Goal: Find specific page/section: Find specific page/section

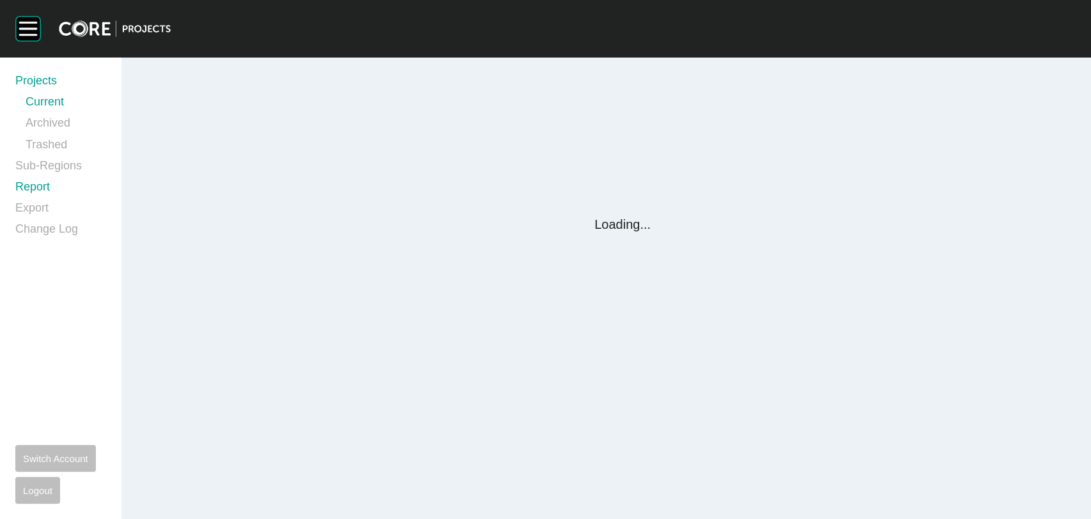
click at [36, 190] on link "Report" at bounding box center [60, 189] width 91 height 21
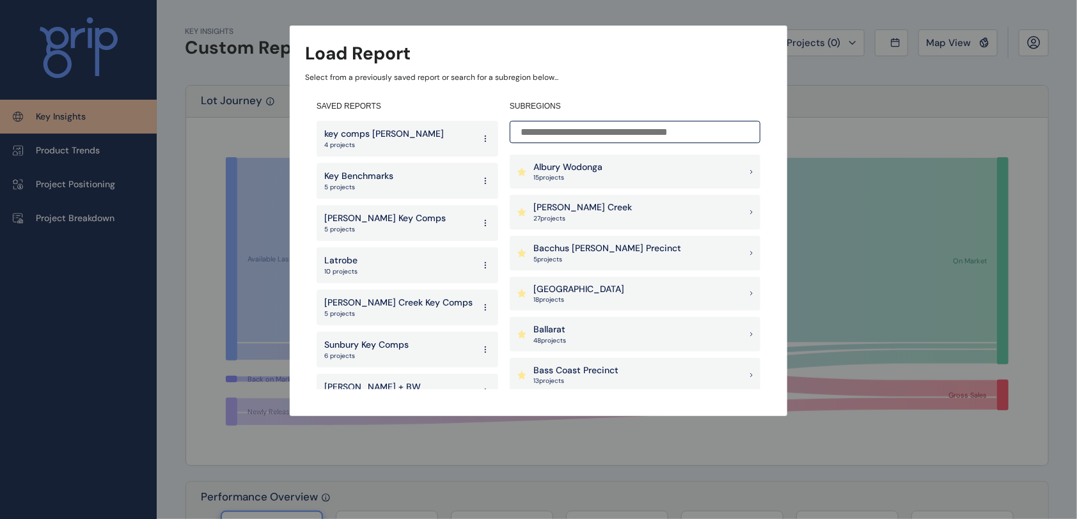
click at [559, 217] on p "27 project s" at bounding box center [582, 218] width 98 height 9
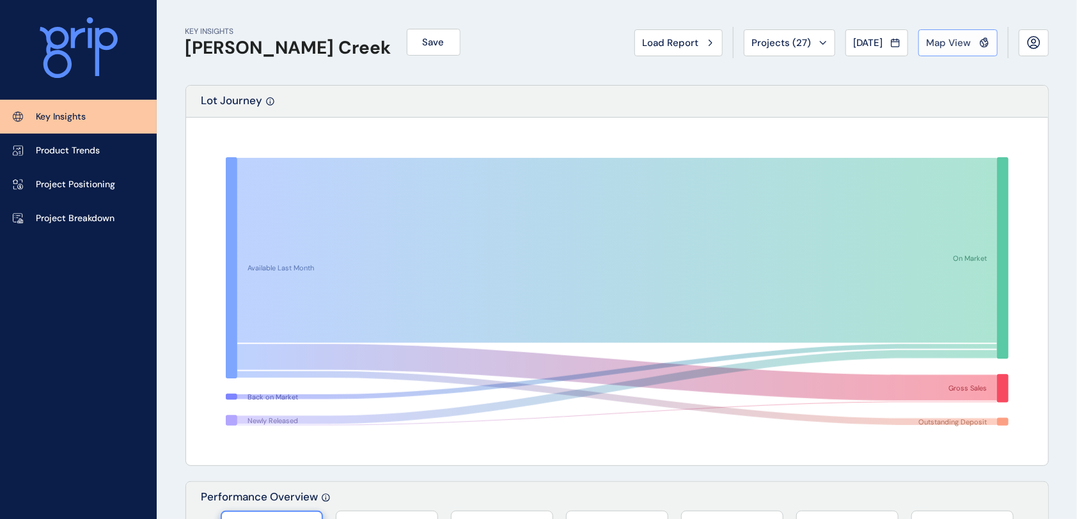
click at [958, 42] on span "Map View" at bounding box center [948, 42] width 45 height 13
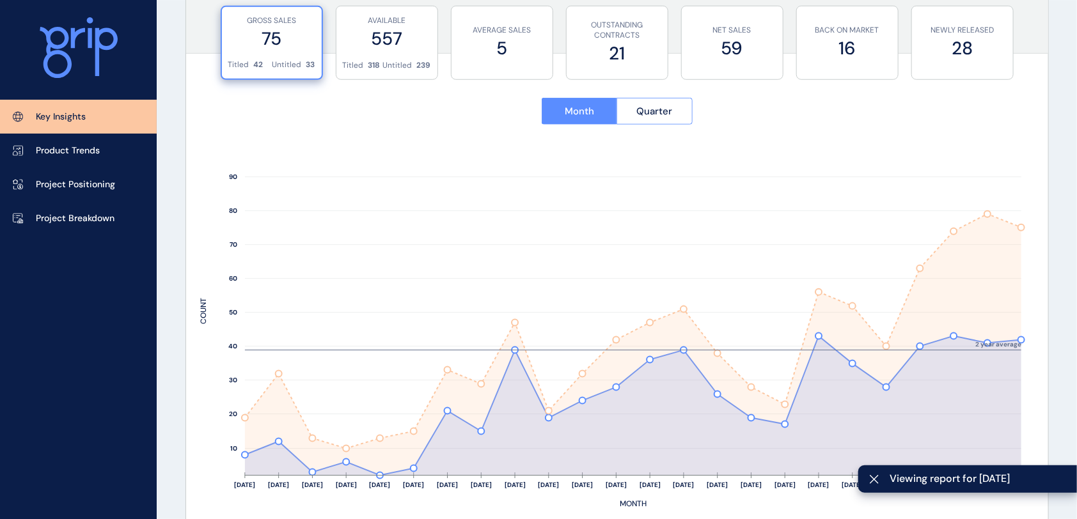
scroll to position [512, 0]
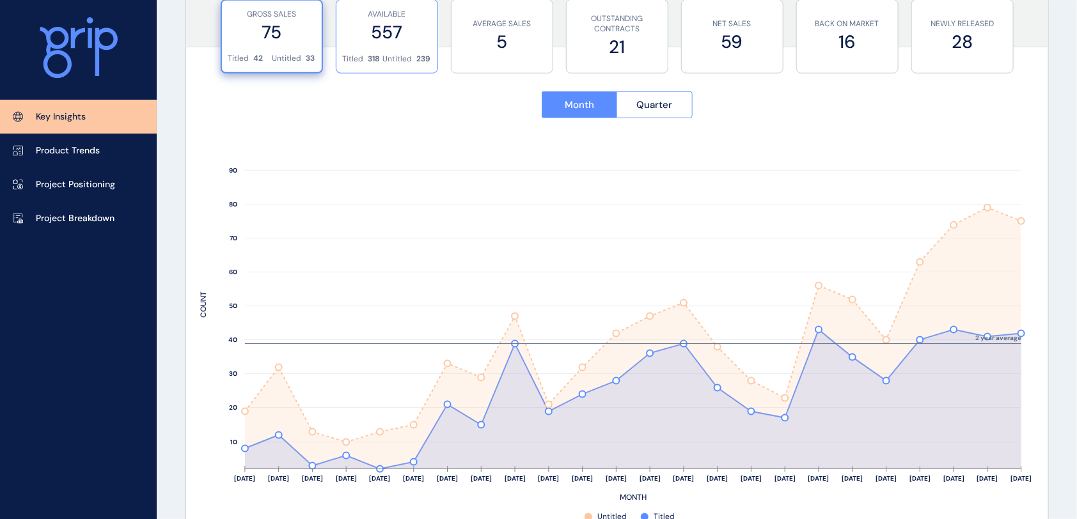
click at [382, 40] on label "557" at bounding box center [387, 32] width 88 height 25
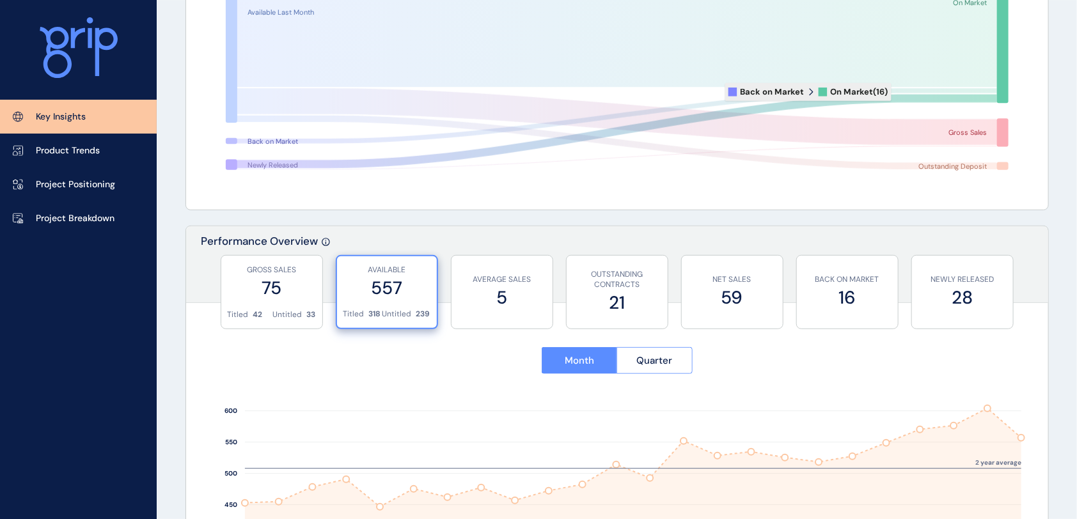
scroll to position [0, 0]
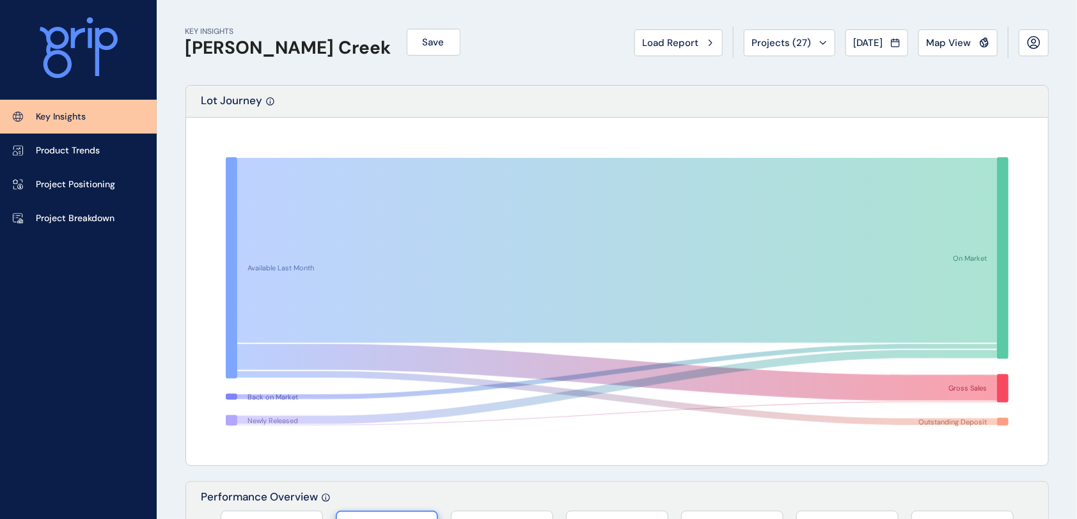
click at [973, 27] on div "Load Report Projects ( 27 ) Aug 2025 2025 < > Jan No report is available for th…" at bounding box center [841, 42] width 414 height 31
click at [967, 38] on span "Map View" at bounding box center [948, 42] width 45 height 13
